Goal: Task Accomplishment & Management: Complete application form

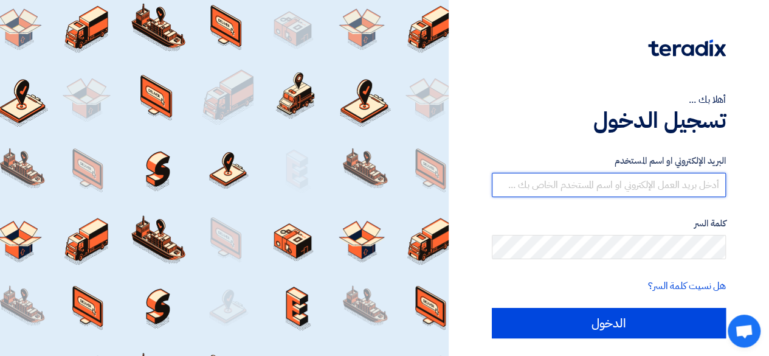
click at [605, 184] on input "text" at bounding box center [609, 185] width 234 height 24
type input "[EMAIL_ADDRESS][DOMAIN_NAME]"
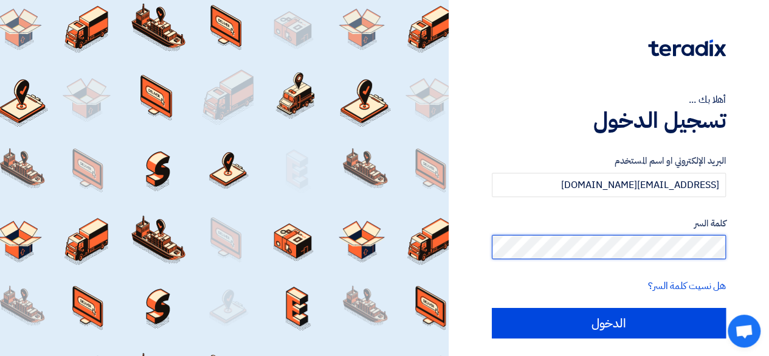
click at [492, 308] on input "الدخول" at bounding box center [609, 323] width 234 height 30
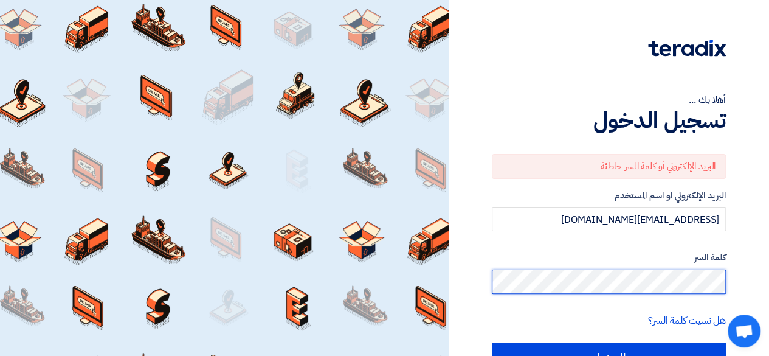
click at [492, 342] on input "الدخول" at bounding box center [609, 357] width 234 height 30
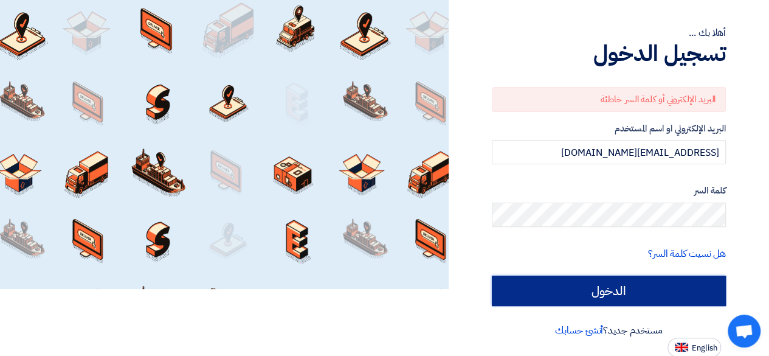
click at [639, 294] on input "الدخول" at bounding box center [609, 290] width 234 height 30
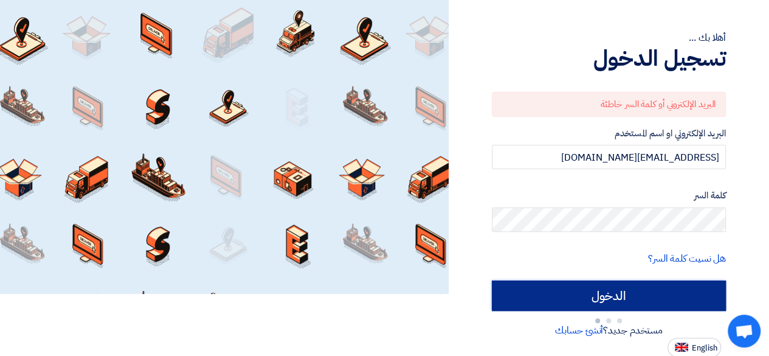
scroll to position [67, 0]
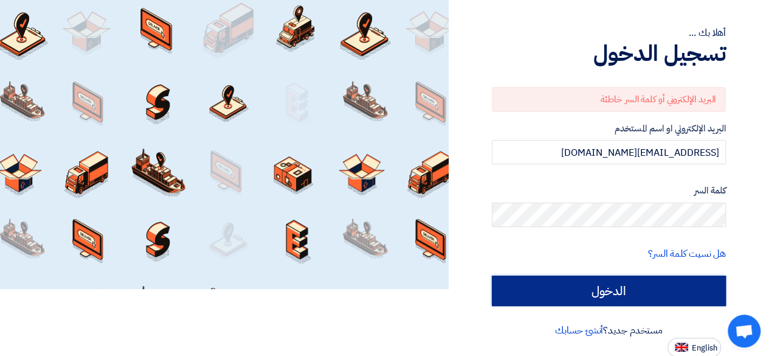
click at [639, 292] on input "الدخول" at bounding box center [609, 290] width 234 height 30
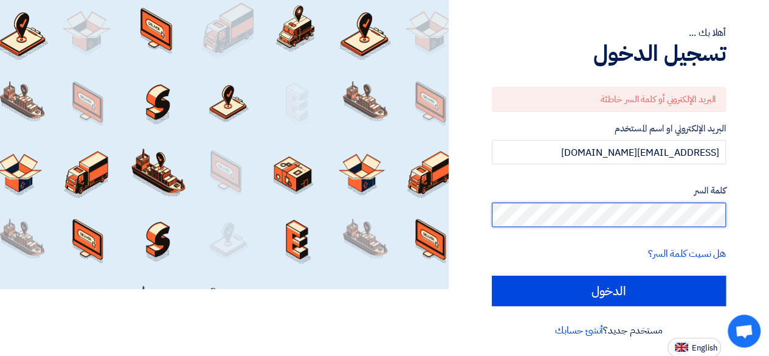
click at [769, 213] on html "أهلا بك ... تسجيل الدخول البريد الإلكتروني أو كلمة السر خاطئة البريد الإلكتروني…" at bounding box center [384, 145] width 769 height 424
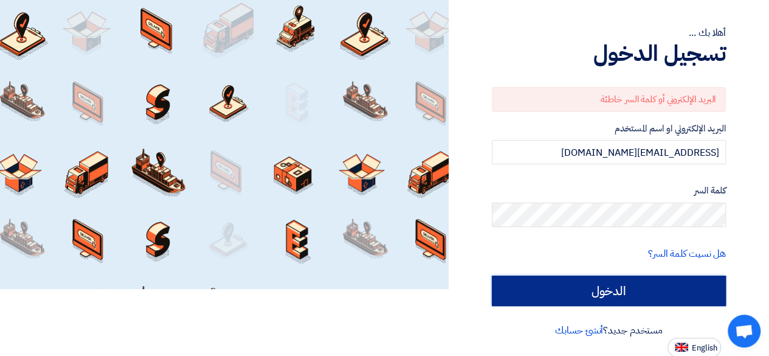
click at [690, 291] on input "الدخول" at bounding box center [609, 290] width 234 height 30
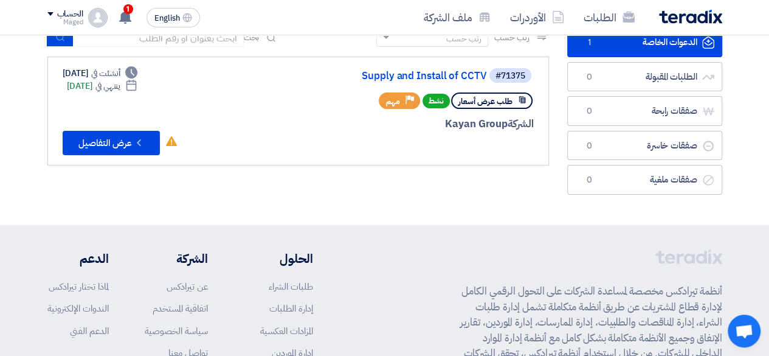
scroll to position [75, 0]
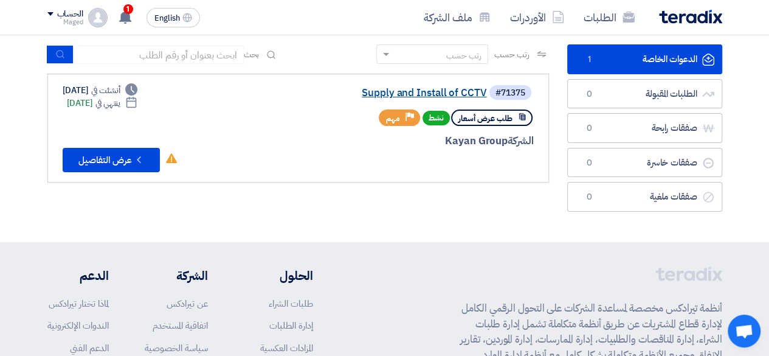
click at [402, 97] on link "Supply and Install of CCTV" at bounding box center [365, 93] width 243 height 11
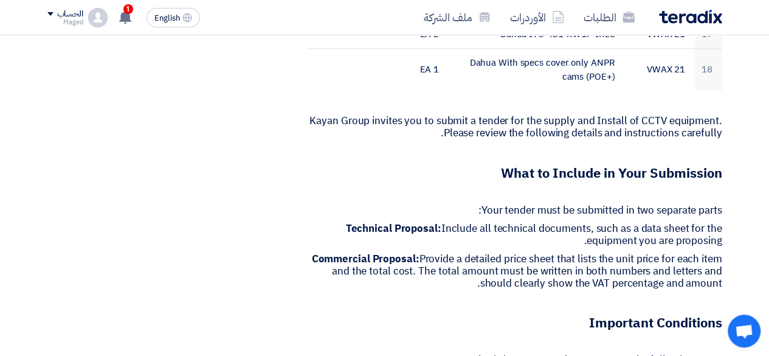
scroll to position [993, 0]
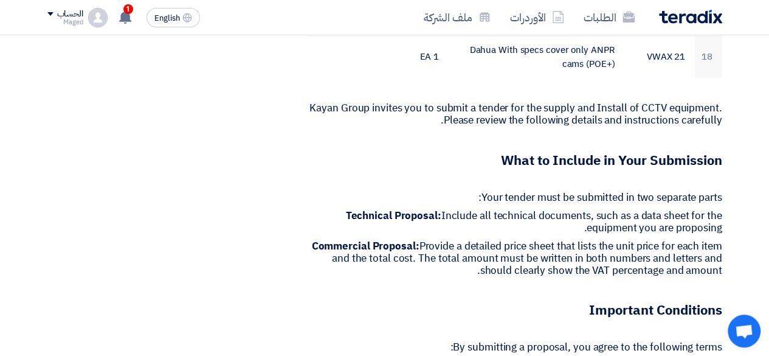
click at [416, 239] on p "Commercial Proposal: Provide a detailed price sheet that lists the unit price f…" at bounding box center [515, 257] width 414 height 36
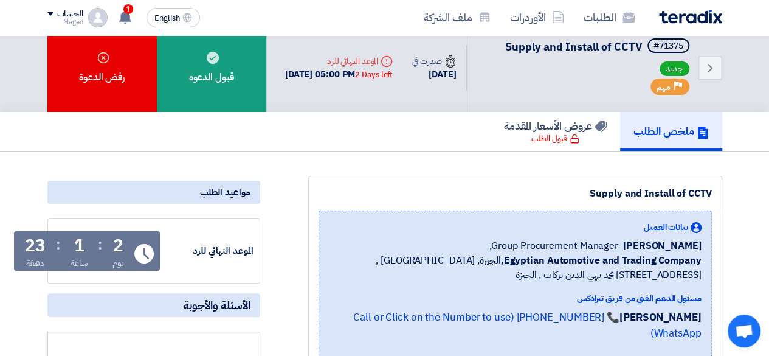
scroll to position [0, 0]
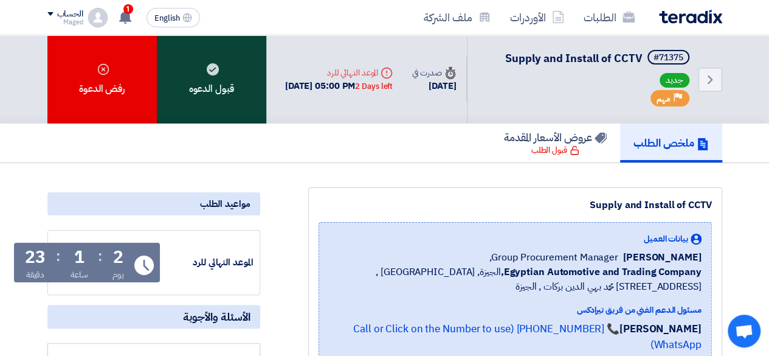
click at [243, 100] on div "قبول الدعوه" at bounding box center [211, 79] width 109 height 88
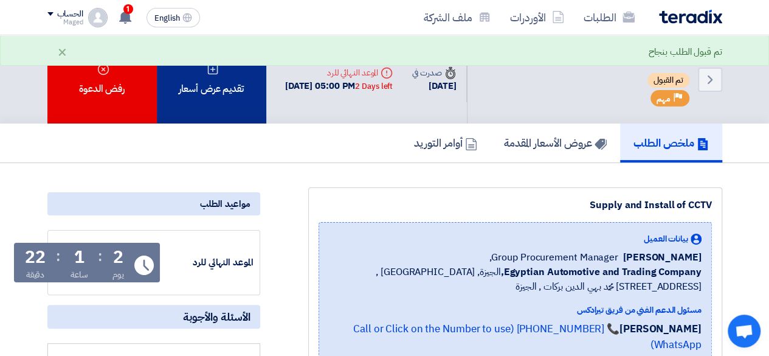
click at [249, 98] on div "تقديم عرض أسعار" at bounding box center [211, 79] width 109 height 88
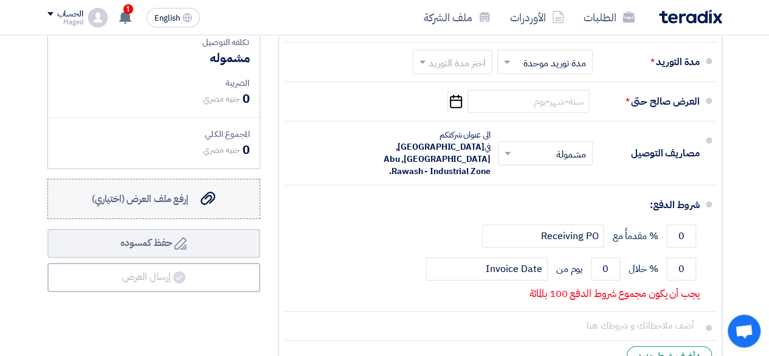
scroll to position [1823, 0]
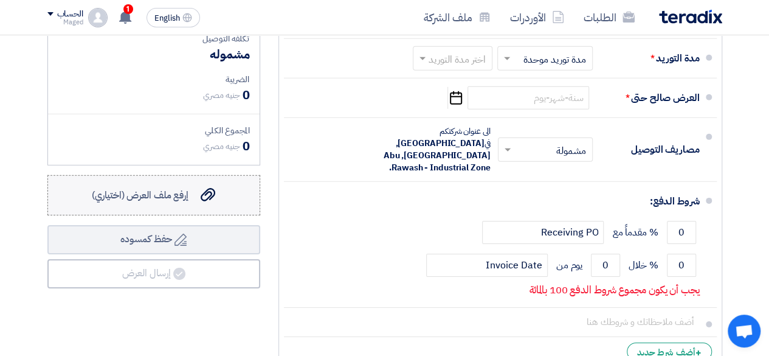
click at [182, 193] on span "إرفع ملف العرض (اختياري)" at bounding box center [140, 195] width 97 height 15
click at [0, 0] on input "إرفع ملف العرض (اختياري) إرفع ملف العرض (اختياري)" at bounding box center [0, 0] width 0 height 0
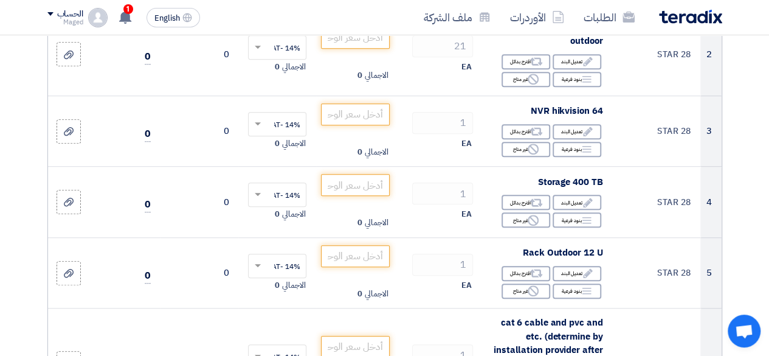
scroll to position [0, 0]
